Goal: Task Accomplishment & Management: Use online tool/utility

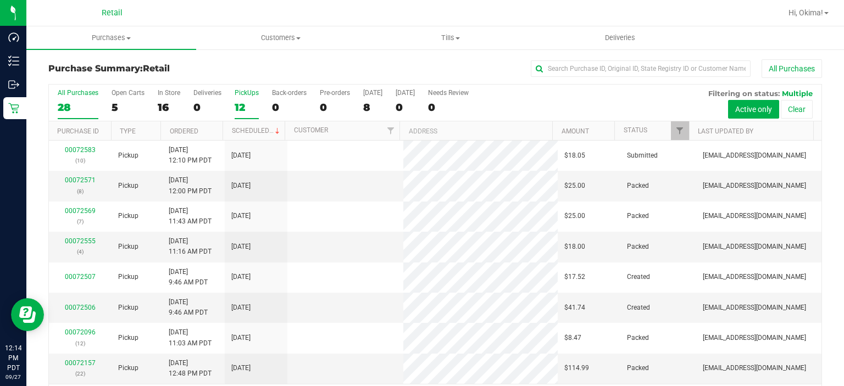
click at [241, 109] on div "12" at bounding box center [247, 107] width 24 height 13
click at [0, 0] on input "PickUps 12" at bounding box center [0, 0] width 0 height 0
click at [186, 130] on link "Ordered" at bounding box center [184, 132] width 29 height 8
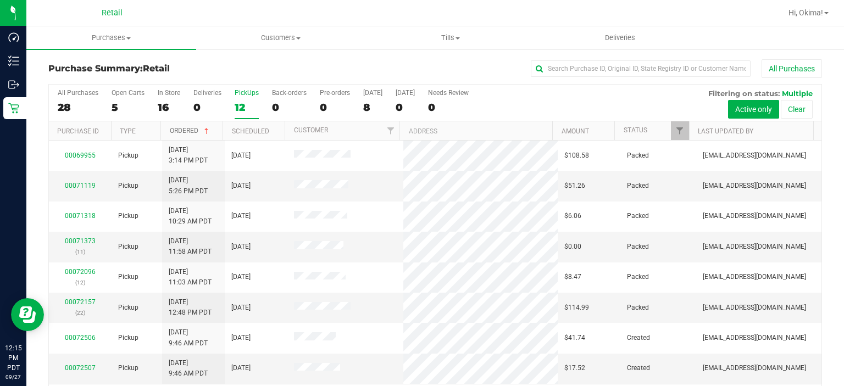
scroll to position [120, 0]
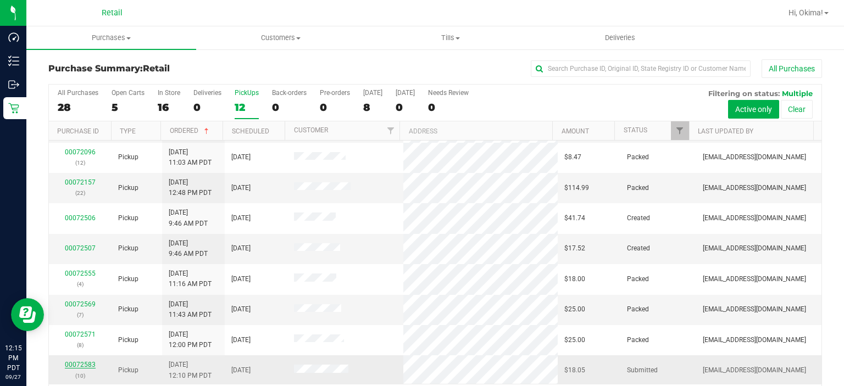
click at [76, 363] on link "00072583" at bounding box center [80, 365] width 31 height 8
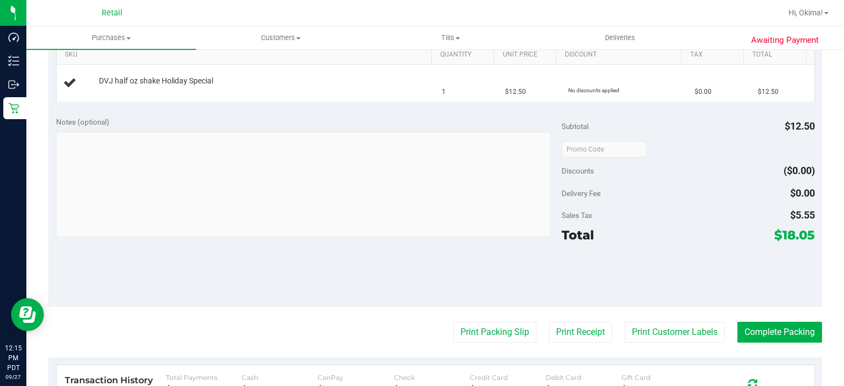
scroll to position [284, 0]
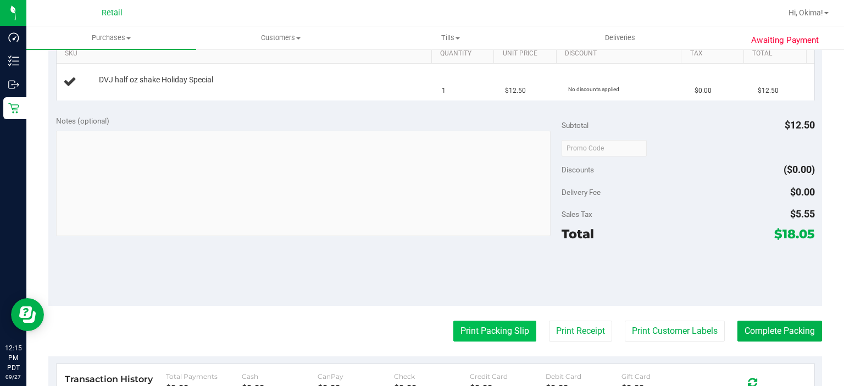
click at [488, 328] on button "Print Packing Slip" at bounding box center [494, 331] width 83 height 21
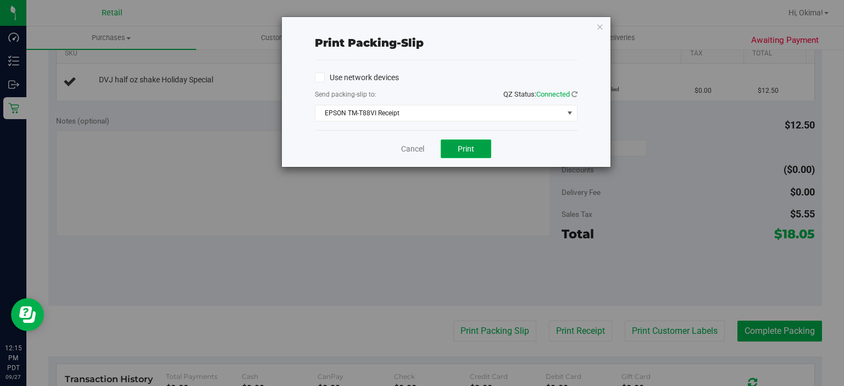
click at [481, 141] on button "Print" at bounding box center [466, 149] width 51 height 19
click at [408, 149] on link "Cancel" at bounding box center [412, 149] width 23 height 12
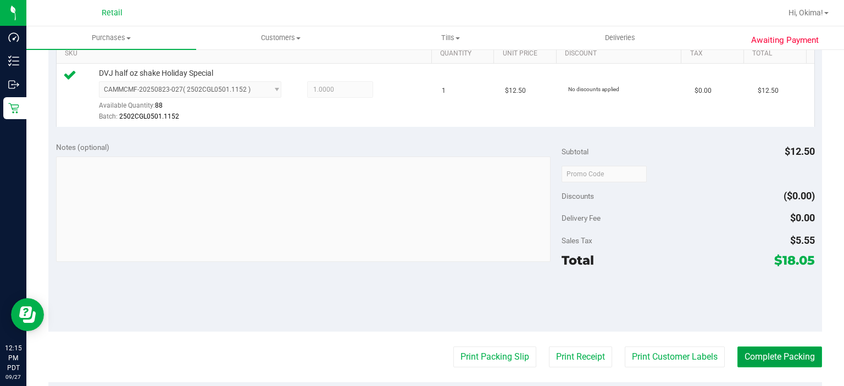
click at [770, 364] on button "Complete Packing" at bounding box center [780, 357] width 85 height 21
